Goal: Communication & Community: Share content

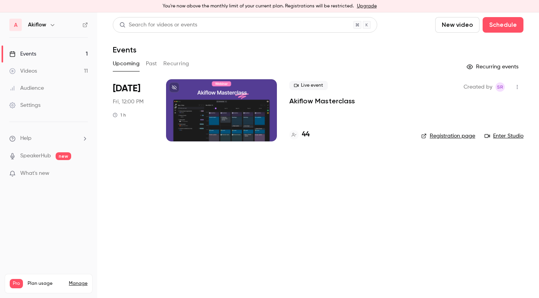
click at [518, 89] on icon "button" at bounding box center [517, 86] width 6 height 5
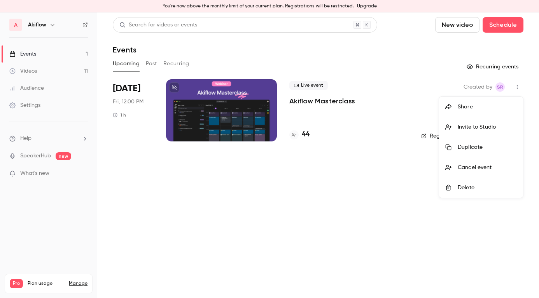
click at [481, 105] on div "Share" at bounding box center [486, 107] width 59 height 8
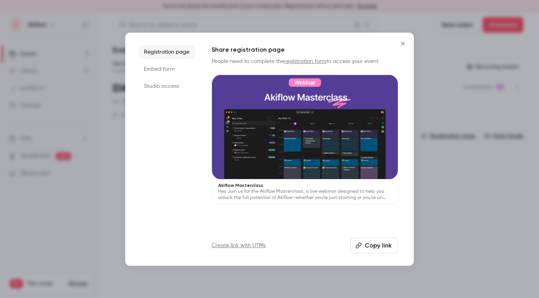
click at [389, 244] on button "Copy link" at bounding box center [374, 246] width 48 height 16
click at [402, 40] on icon "Close" at bounding box center [402, 43] width 9 height 6
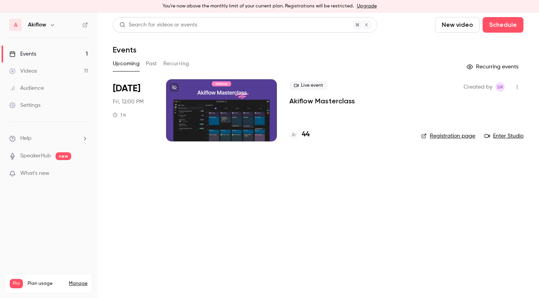
click at [58, 173] on p "What's new" at bounding box center [42, 173] width 66 height 8
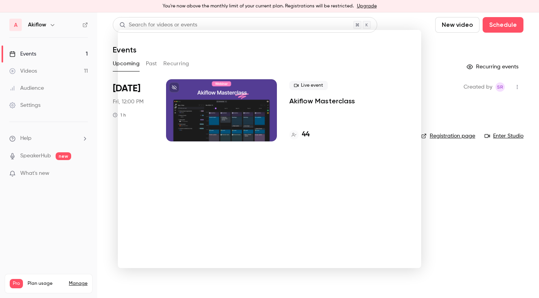
click at [448, 179] on div at bounding box center [269, 149] width 539 height 298
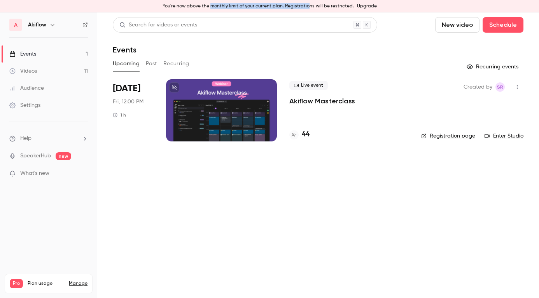
drag, startPoint x: 213, startPoint y: 6, endPoint x: 309, endPoint y: 10, distance: 96.5
click at [308, 6] on div "You're now above the monthly limit of your current plan. Registrations will be …" at bounding box center [269, 6] width 539 height 12
click at [334, 226] on main "Search for videos or events New video Schedule Events Upcoming Past Recurring R…" at bounding box center [317, 155] width 441 height 286
click at [519, 87] on icon "button" at bounding box center [517, 86] width 6 height 5
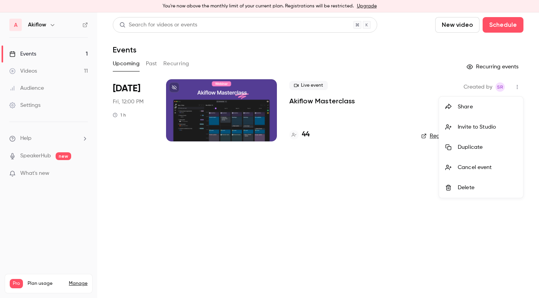
click at [476, 112] on li "Share" at bounding box center [481, 107] width 84 height 20
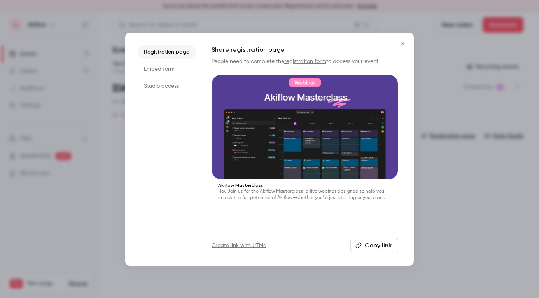
click at [365, 241] on button "Copy link" at bounding box center [374, 246] width 48 height 16
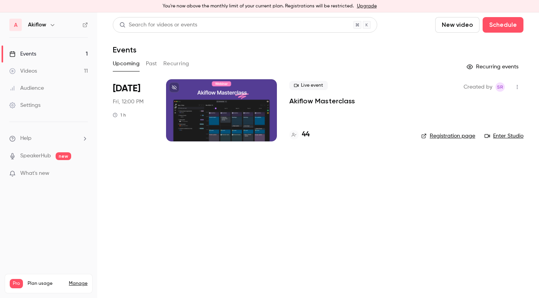
click at [518, 85] on icon "button" at bounding box center [517, 86] width 6 height 5
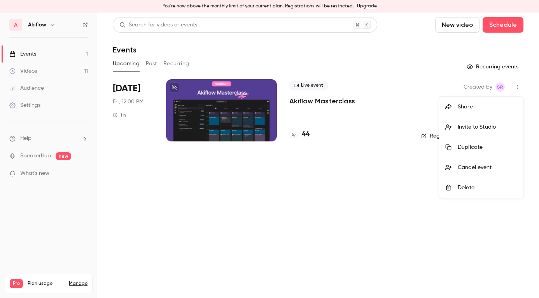
click at [480, 108] on div "Share" at bounding box center [486, 107] width 59 height 8
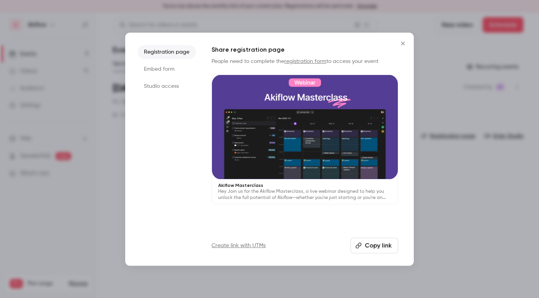
click at [375, 247] on button "Copy link" at bounding box center [374, 246] width 48 height 16
click at [402, 44] on icon "Close" at bounding box center [402, 43] width 3 height 3
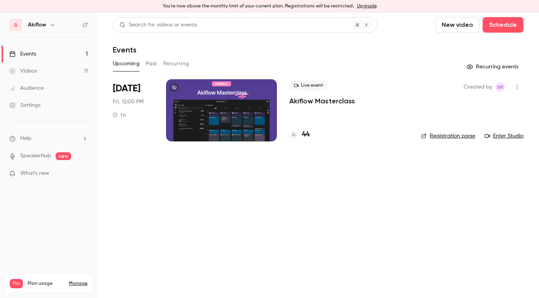
click at [516, 87] on icon "button" at bounding box center [517, 86] width 6 height 5
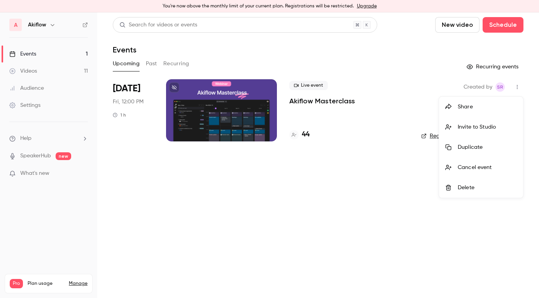
click at [497, 124] on div "Invite to Studio" at bounding box center [486, 127] width 59 height 8
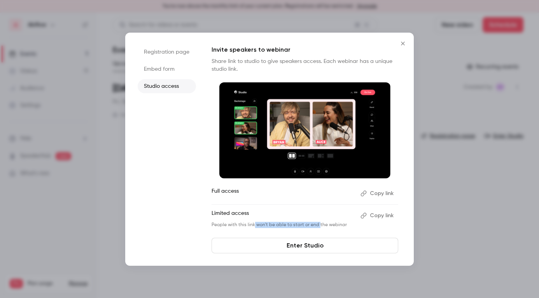
drag, startPoint x: 253, startPoint y: 225, endPoint x: 317, endPoint y: 225, distance: 64.5
click at [317, 225] on p "People with this link won't be able to start or end the webinar" at bounding box center [282, 225] width 143 height 6
click at [175, 184] on ul "Registration page Embed form Studio access" at bounding box center [167, 149] width 58 height 208
click at [402, 45] on icon "Close" at bounding box center [402, 43] width 9 height 6
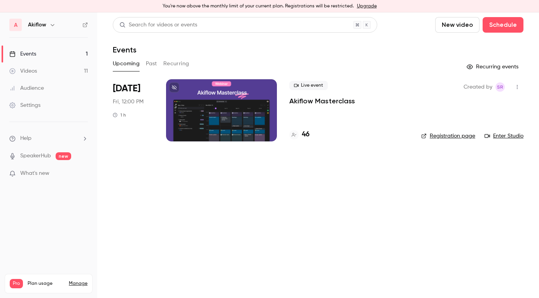
click at [508, 138] on link "Enter Studio" at bounding box center [503, 136] width 39 height 8
click at [518, 89] on icon "button" at bounding box center [517, 86] width 6 height 5
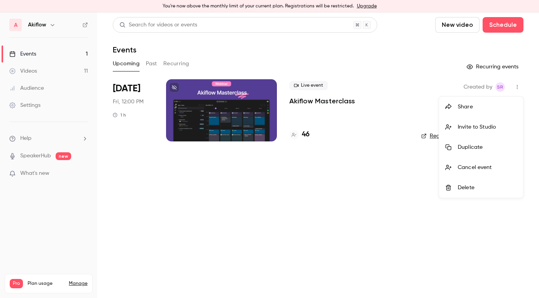
click at [491, 126] on div "Invite to Studio" at bounding box center [486, 127] width 59 height 8
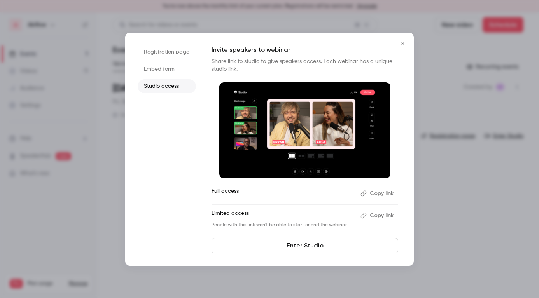
click at [379, 194] on button "Copy link" at bounding box center [377, 193] width 41 height 12
